Goal: Task Accomplishment & Management: Manage account settings

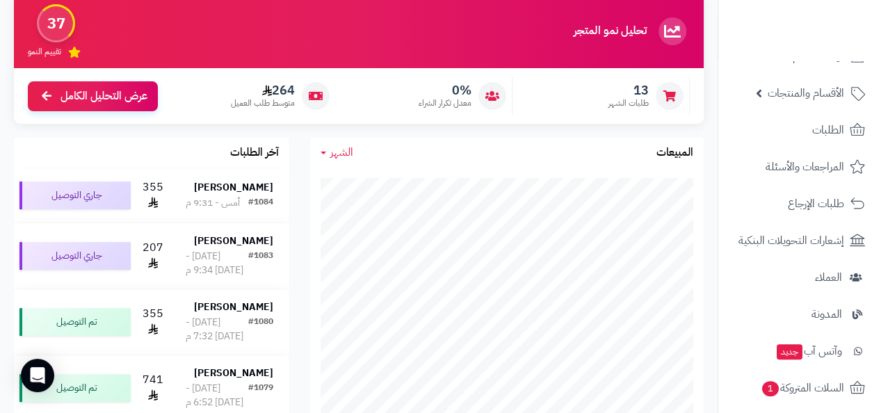
scroll to position [119, 0]
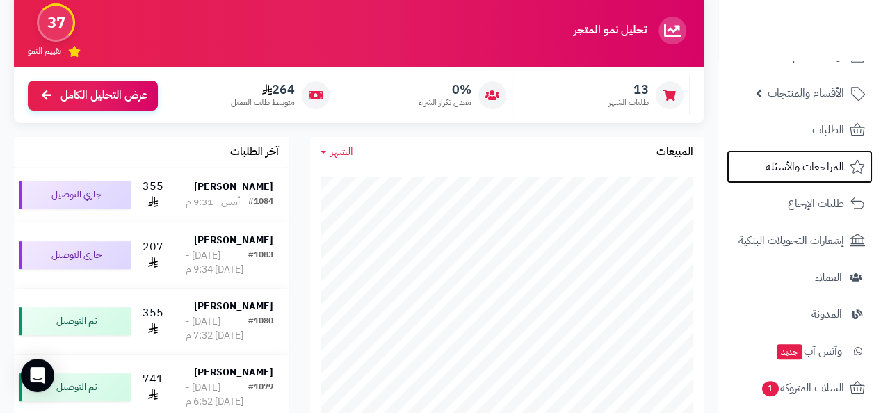
drag, startPoint x: 602, startPoint y: 143, endPoint x: 764, endPoint y: 183, distance: 166.4
click at [764, 183] on ul "لوحة التحكم الأقسام والمنتجات المنتجات مخزون الخيارات الأقسام الماركات مواصفات …" at bounding box center [800, 333] width 163 height 586
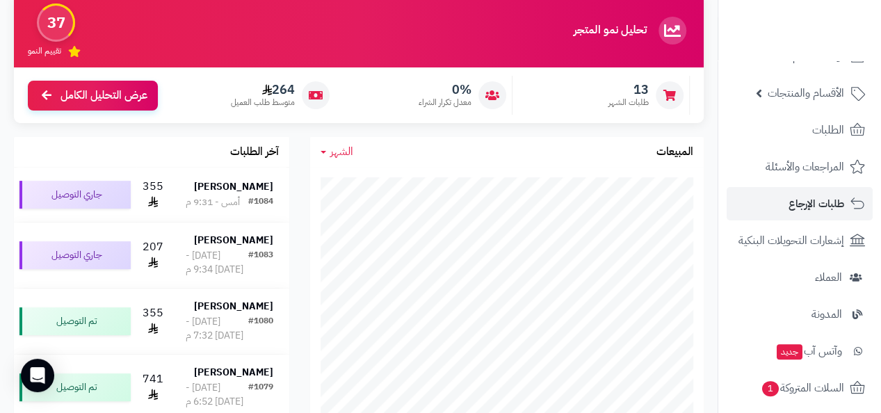
drag, startPoint x: 764, startPoint y: 183, endPoint x: 768, endPoint y: 204, distance: 21.3
click at [768, 204] on ul "لوحة التحكم الأقسام والمنتجات المنتجات مخزون الخيارات الأقسام الماركات مواصفات …" at bounding box center [800, 333] width 163 height 586
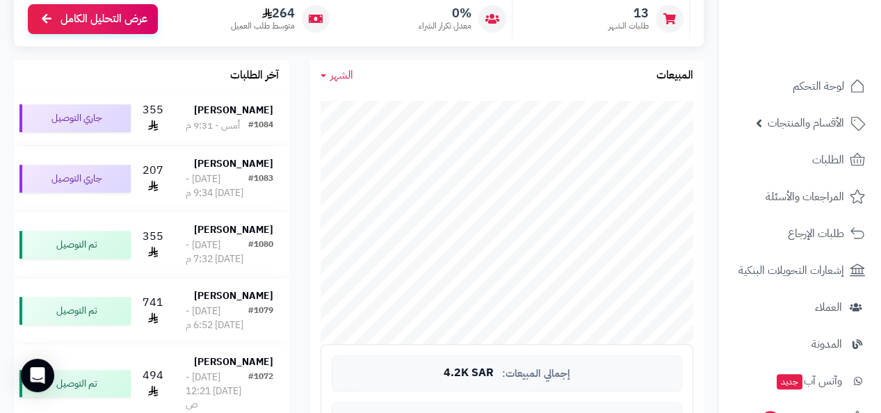
scroll to position [196, 0]
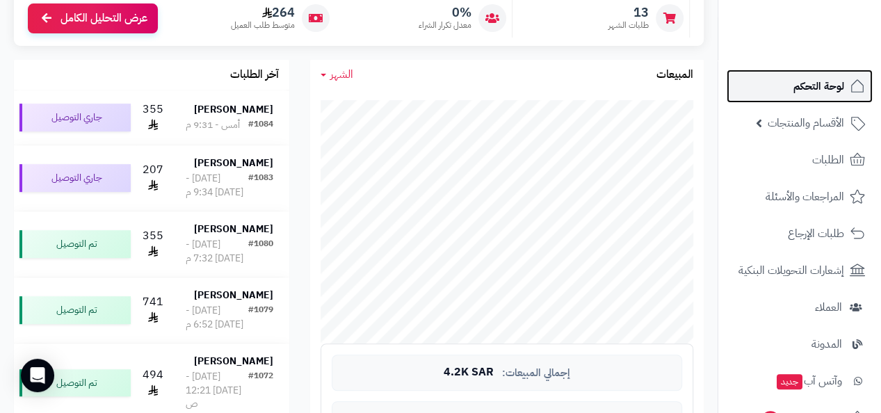
click at [801, 94] on span "لوحة التحكم" at bounding box center [819, 86] width 51 height 19
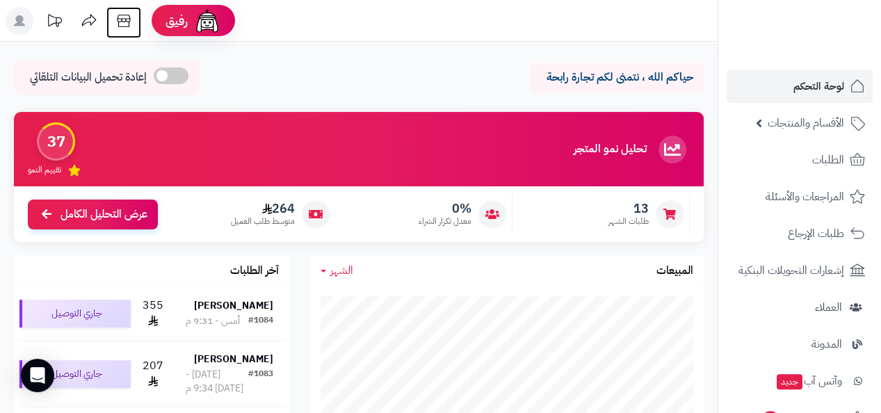
click at [128, 21] on icon at bounding box center [124, 21] width 28 height 28
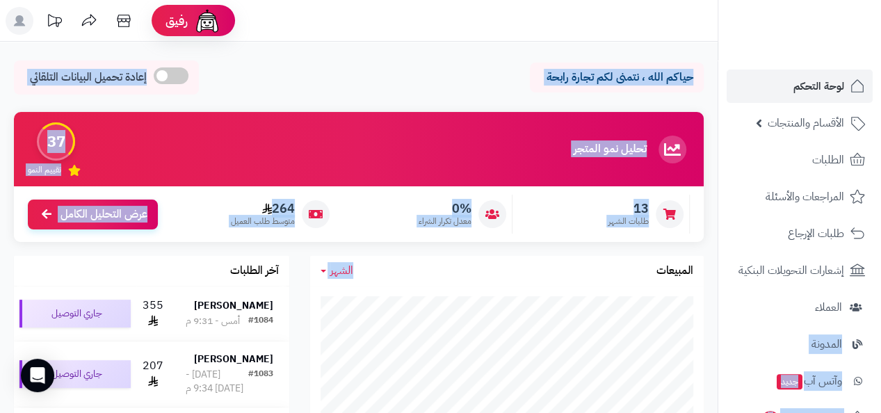
drag, startPoint x: 715, startPoint y: 266, endPoint x: 725, endPoint y: 287, distance: 23.7
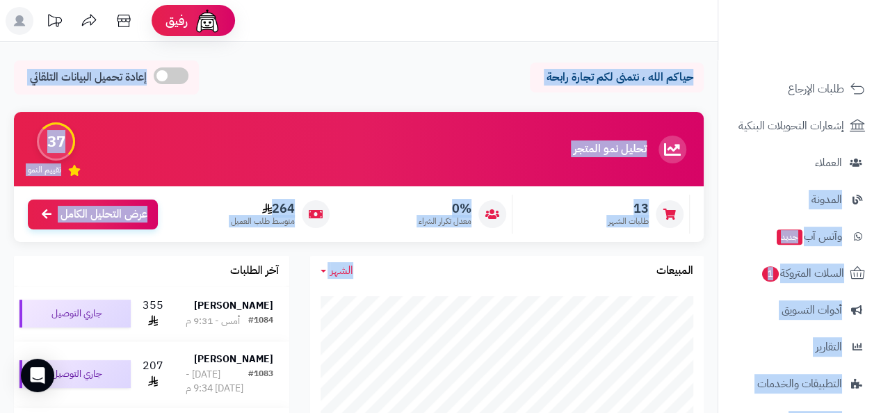
scroll to position [159, 0]
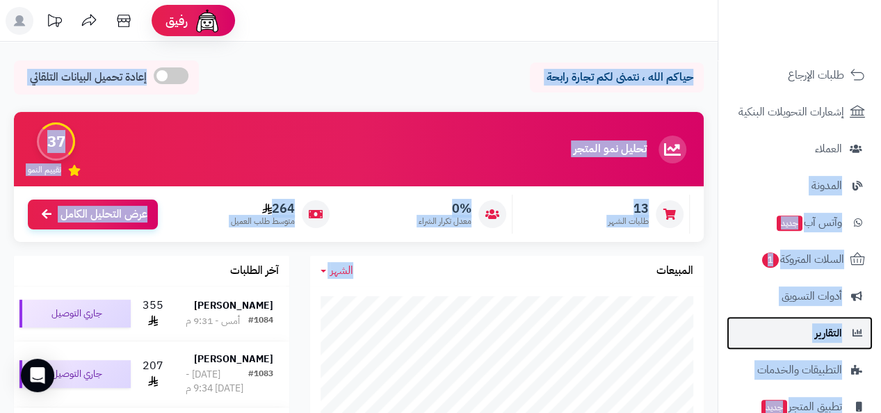
click at [823, 328] on span "التقارير" at bounding box center [828, 332] width 27 height 19
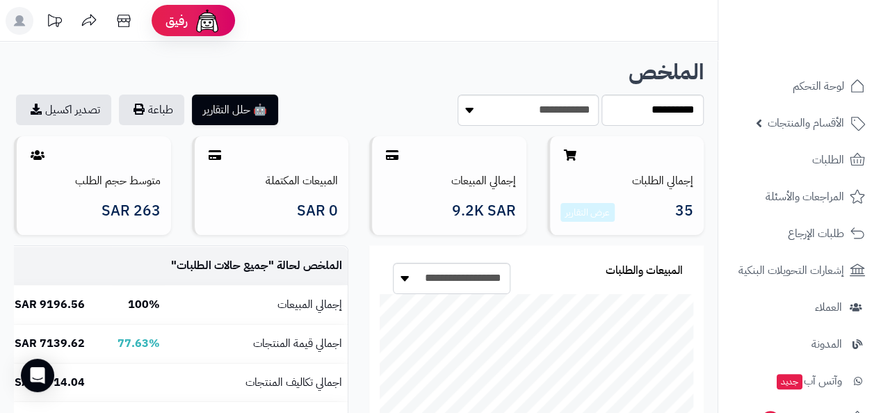
drag, startPoint x: 722, startPoint y: 253, endPoint x: 720, endPoint y: 268, distance: 15.4
click at [720, 268] on nav "لوحة التحكم الأقسام والمنتجات المنتجات مخزون الخيارات الأقسام الماركات مواصفات …" at bounding box center [799, 223] width 163 height 413
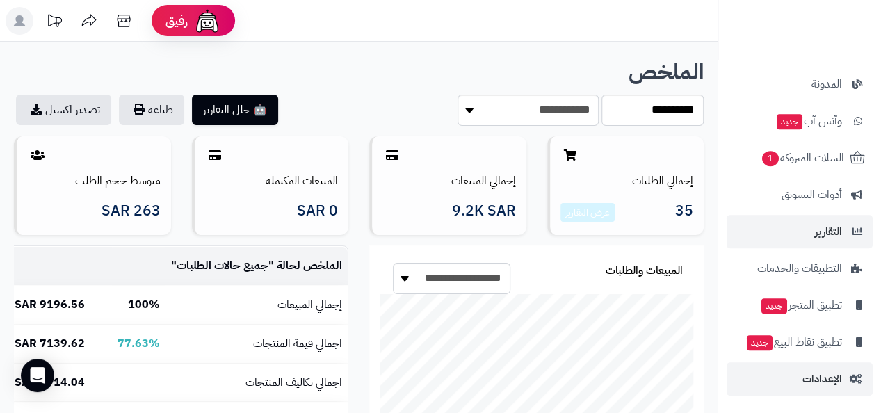
drag, startPoint x: 878, startPoint y: 365, endPoint x: 878, endPoint y: 376, distance: 10.4
click at [878, 376] on li "الإعدادات" at bounding box center [800, 378] width 163 height 33
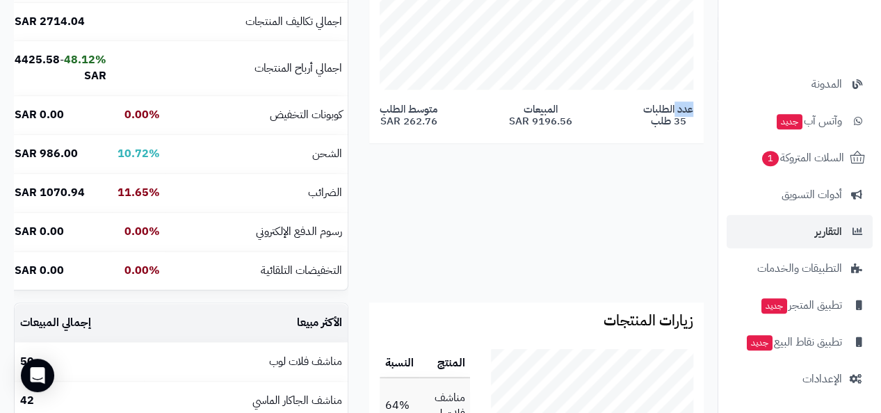
scroll to position [0, 0]
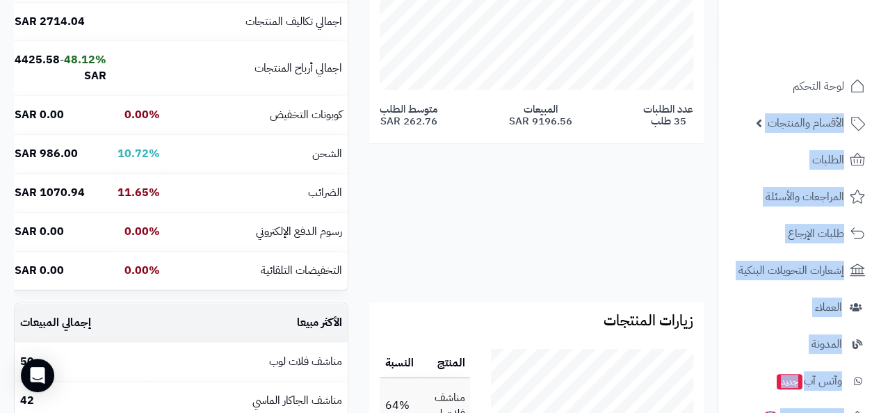
drag, startPoint x: 723, startPoint y: 70, endPoint x: 715, endPoint y: 49, distance: 23.1
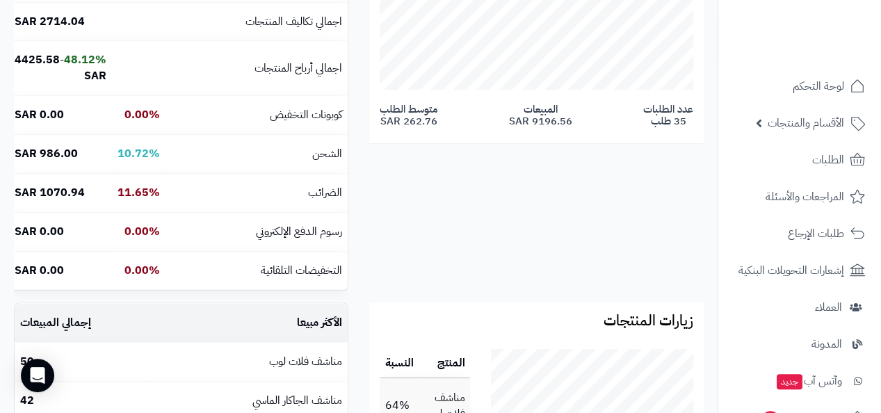
click at [768, 24] on ul at bounding box center [800, 24] width 150 height 29
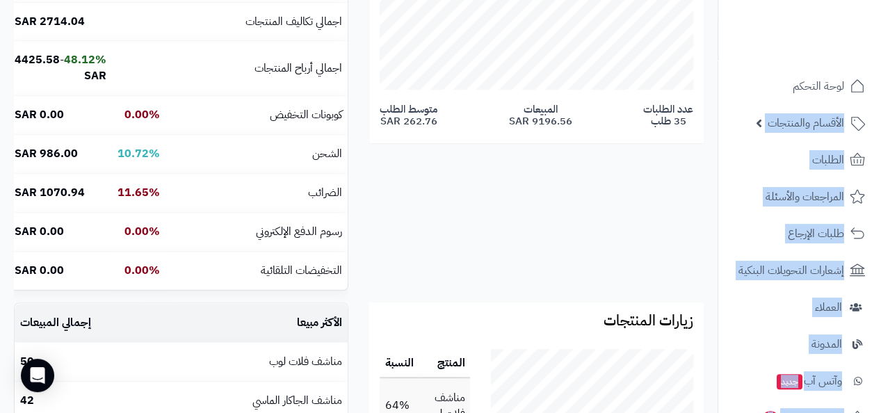
drag, startPoint x: 721, startPoint y: 65, endPoint x: 720, endPoint y: -15, distance: 80.0
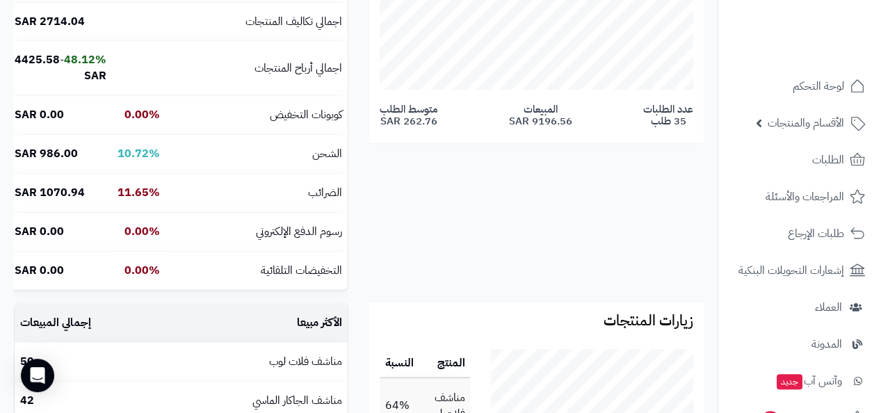
click at [877, 64] on nav "لوحة التحكم الأقسام والمنتجات المنتجات مخزون الخيارات الأقسام الماركات مواصفات …" at bounding box center [799, 223] width 163 height 413
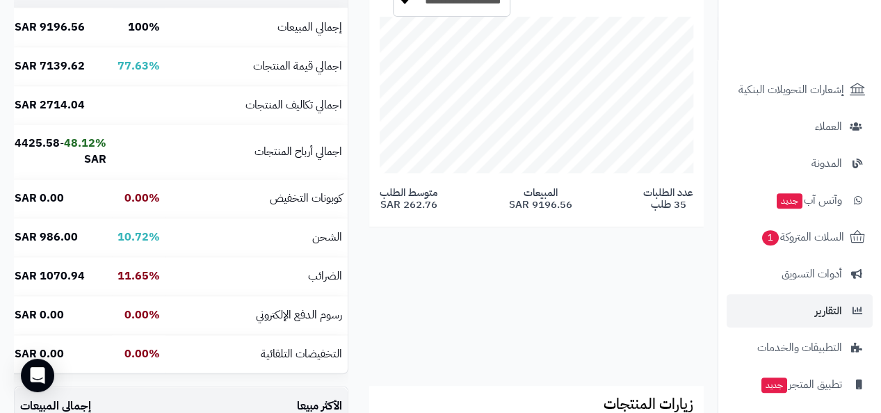
scroll to position [183, 0]
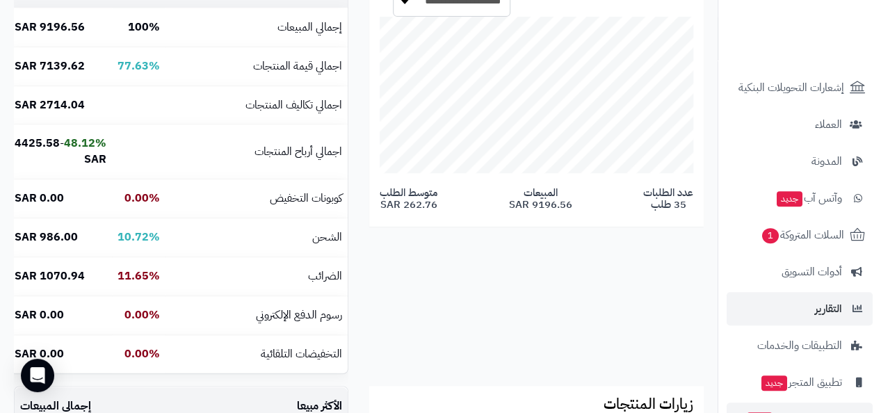
drag, startPoint x: 726, startPoint y: 376, endPoint x: 724, endPoint y: 410, distance: 33.4
click at [724, 410] on ul "لوحة التحكم الأقسام والمنتجات المنتجات مخزون الخيارات الأقسام الماركات مواصفات …" at bounding box center [800, 180] width 163 height 586
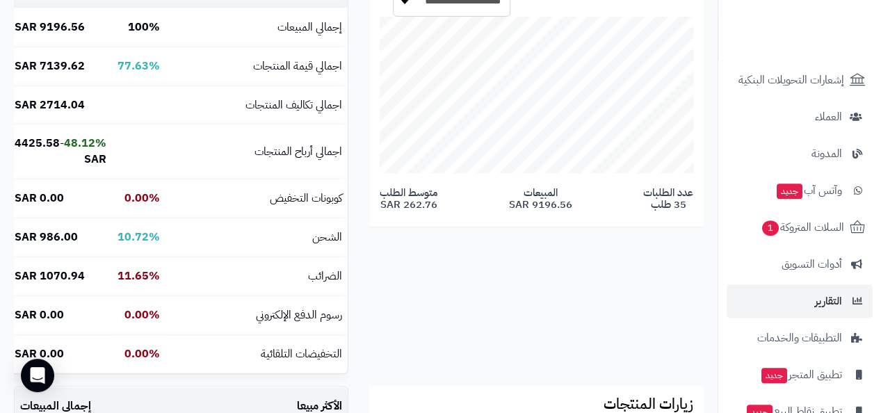
scroll to position [0, 0]
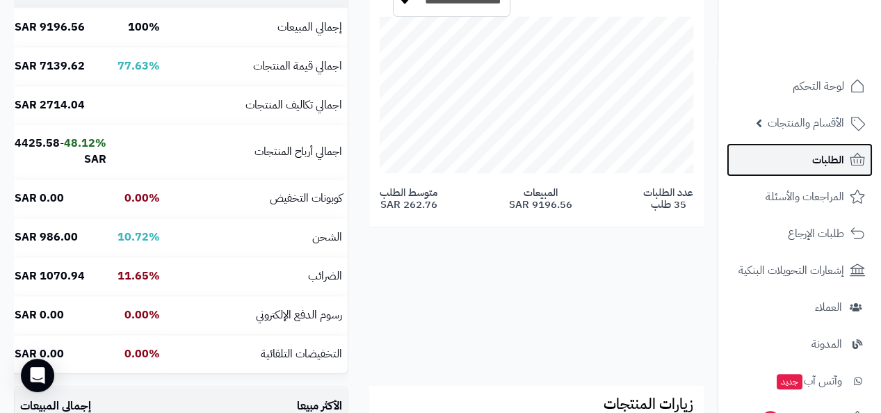
click at [807, 161] on link "الطلبات" at bounding box center [800, 159] width 146 height 33
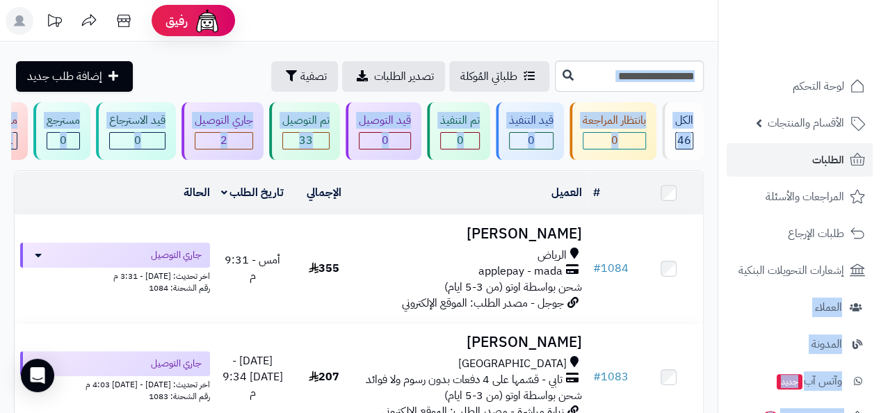
drag, startPoint x: 722, startPoint y: 261, endPoint x: 708, endPoint y: 325, distance: 65.5
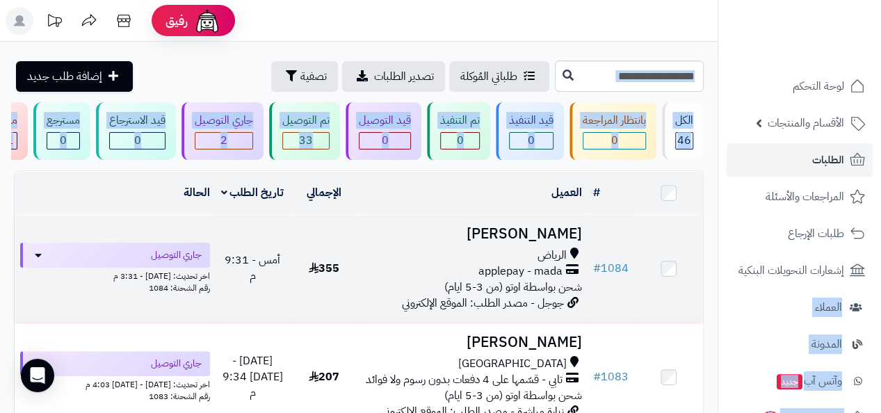
click at [689, 283] on td at bounding box center [668, 269] width 69 height 108
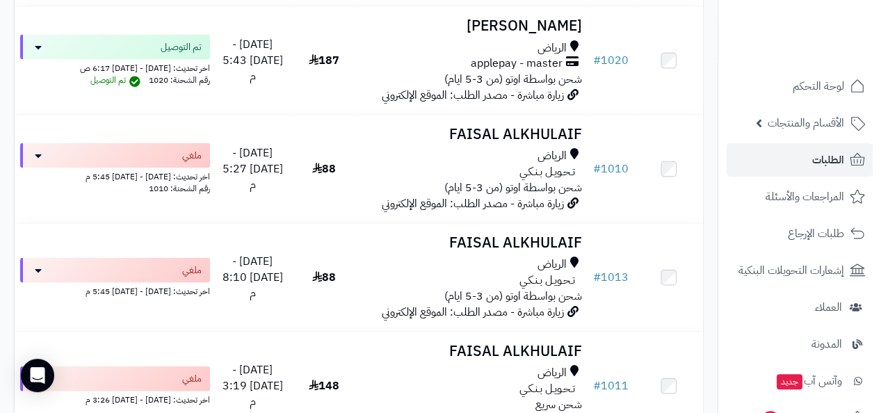
scroll to position [3978, 0]
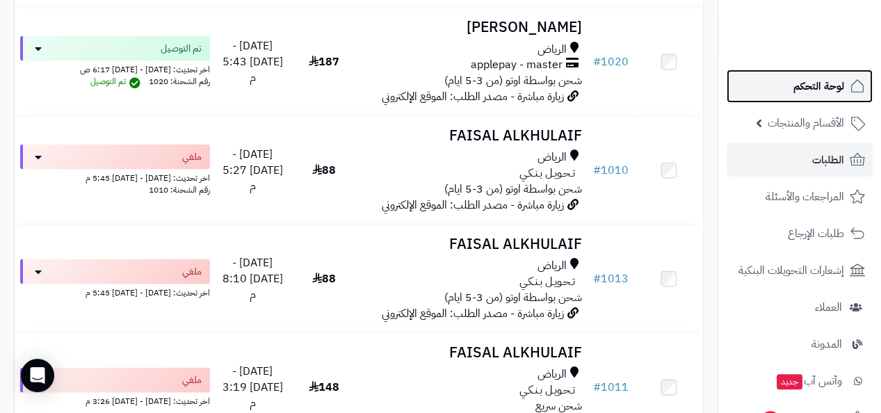
click at [797, 84] on span "لوحة التحكم" at bounding box center [819, 86] width 51 height 19
